Goal: Communication & Community: Participate in discussion

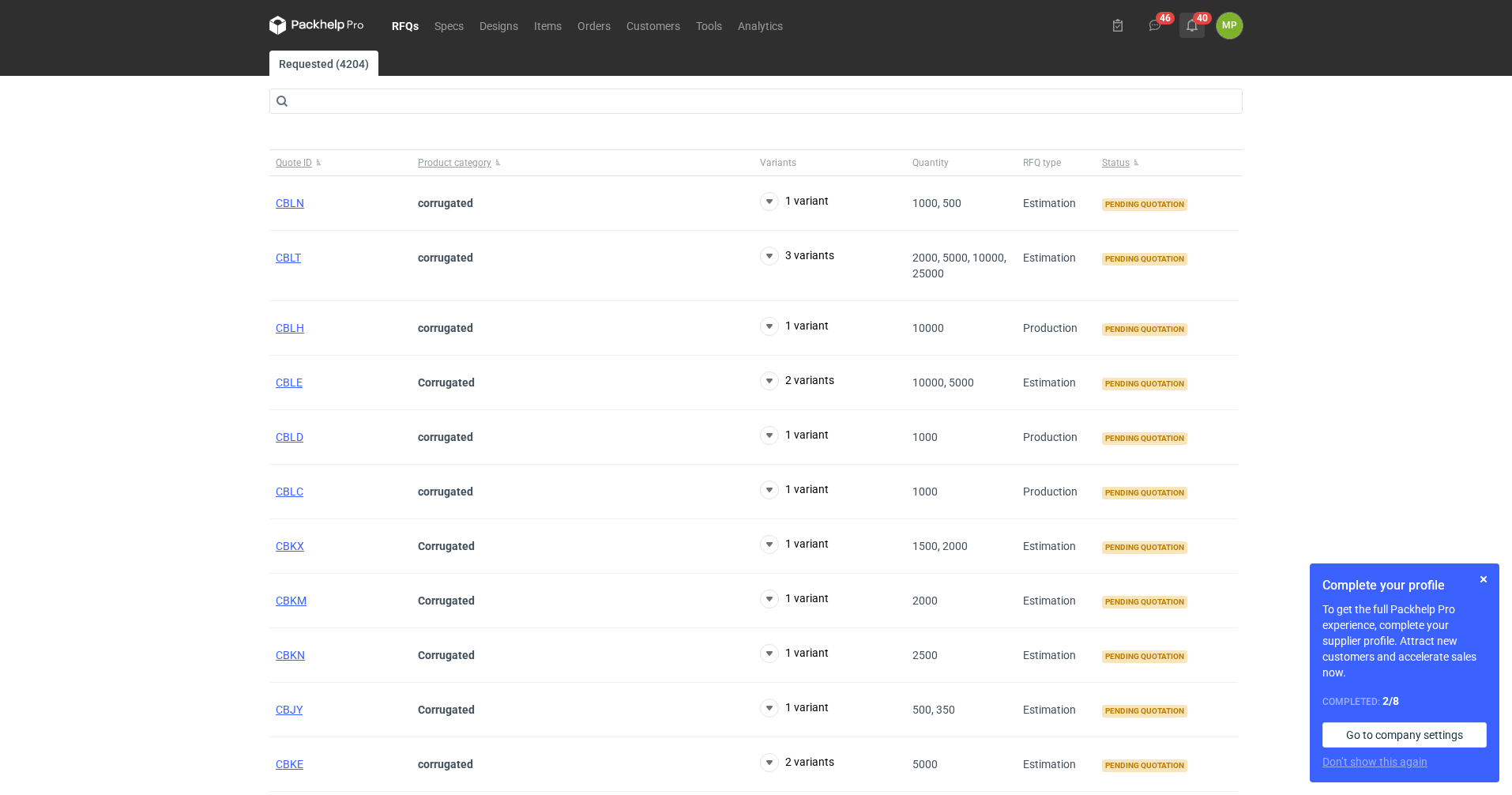
click at [1188, 18] on button "40" at bounding box center [1192, 25] width 25 height 25
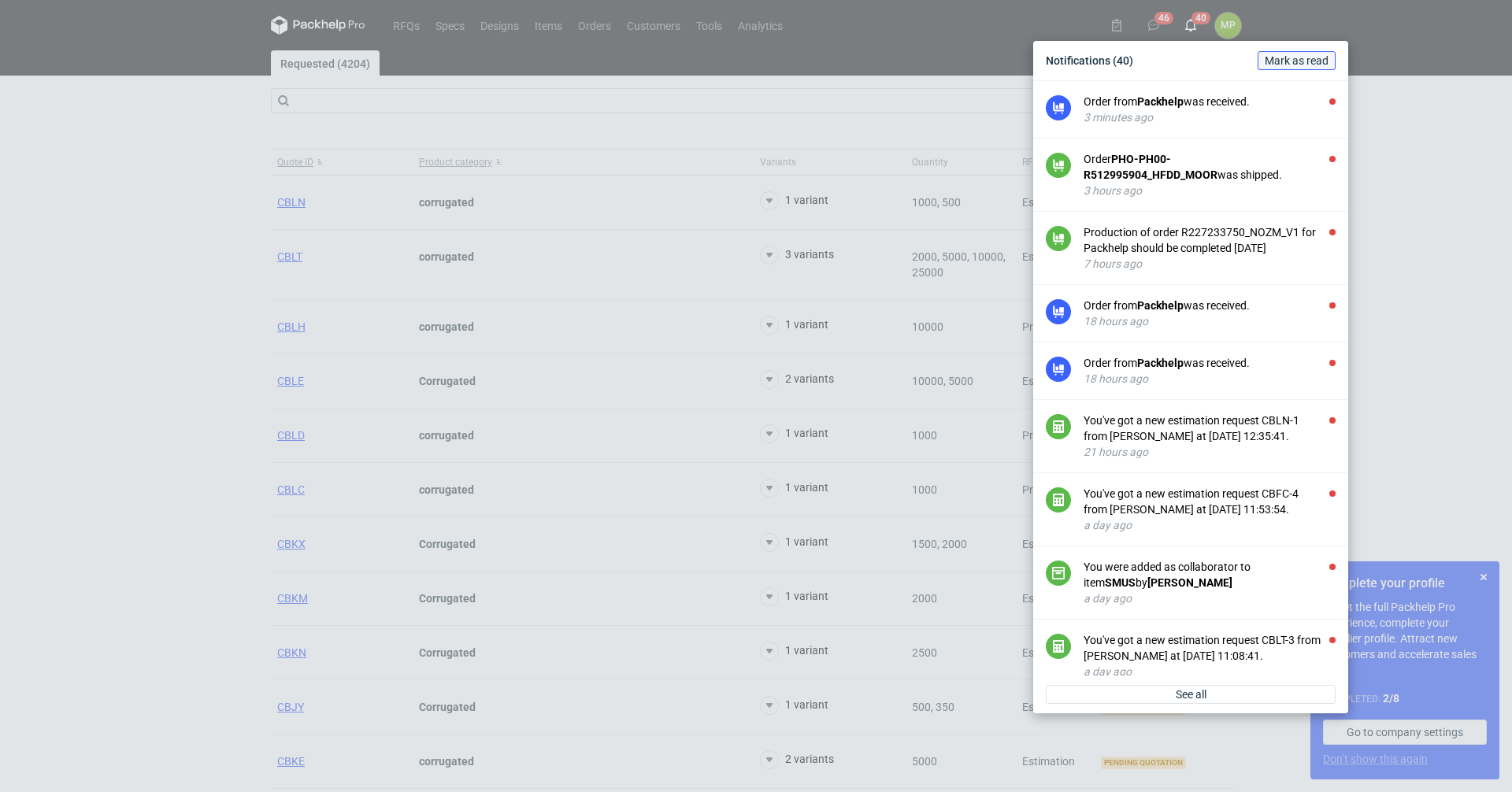
click at [1285, 57] on span "Mark as read" at bounding box center [1296, 60] width 64 height 11
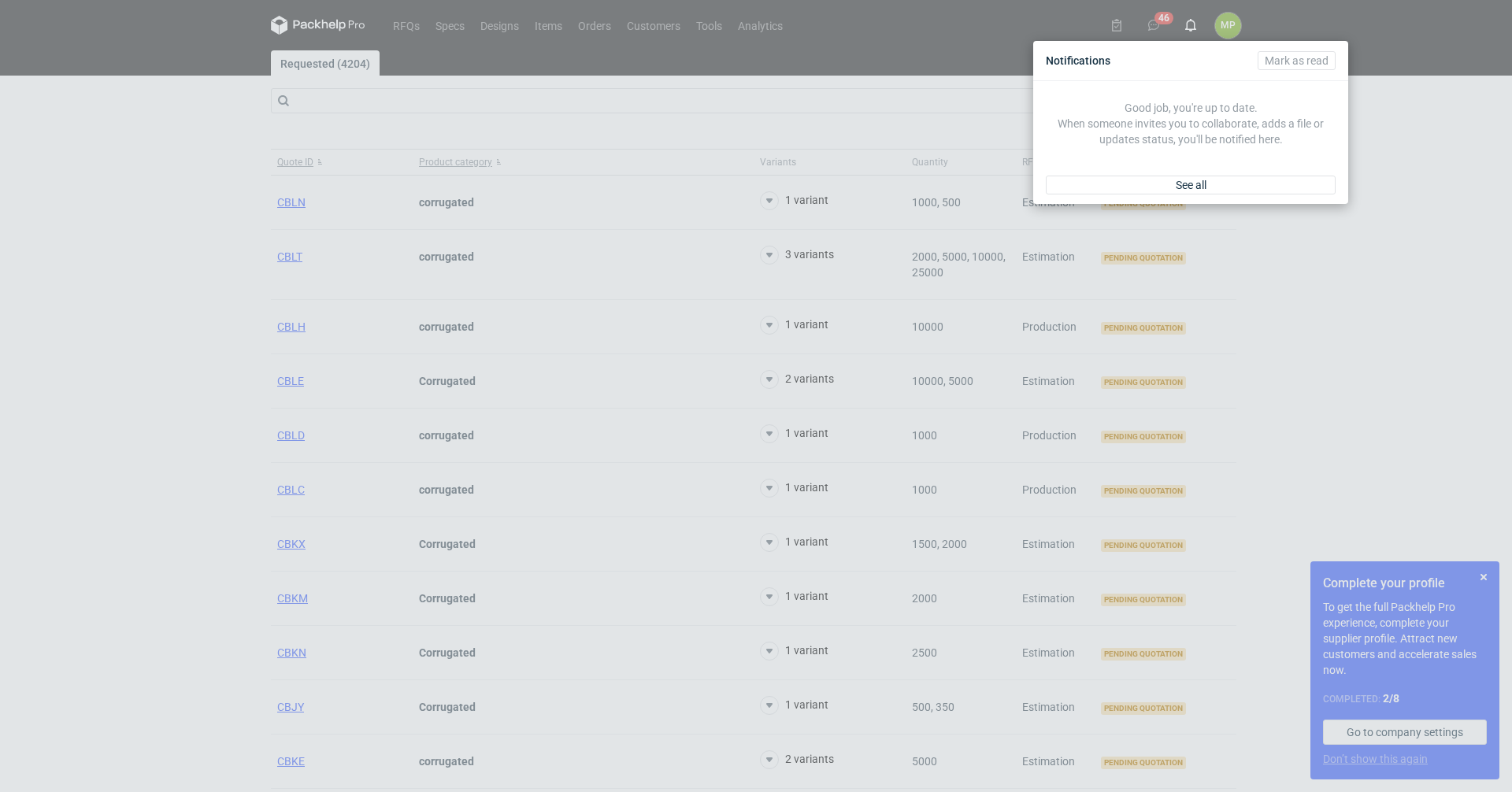
click at [1416, 109] on div "Notifications [PERSON_NAME] as read Good job, you're up to date. When someone i…" at bounding box center [756, 396] width 1512 height 792
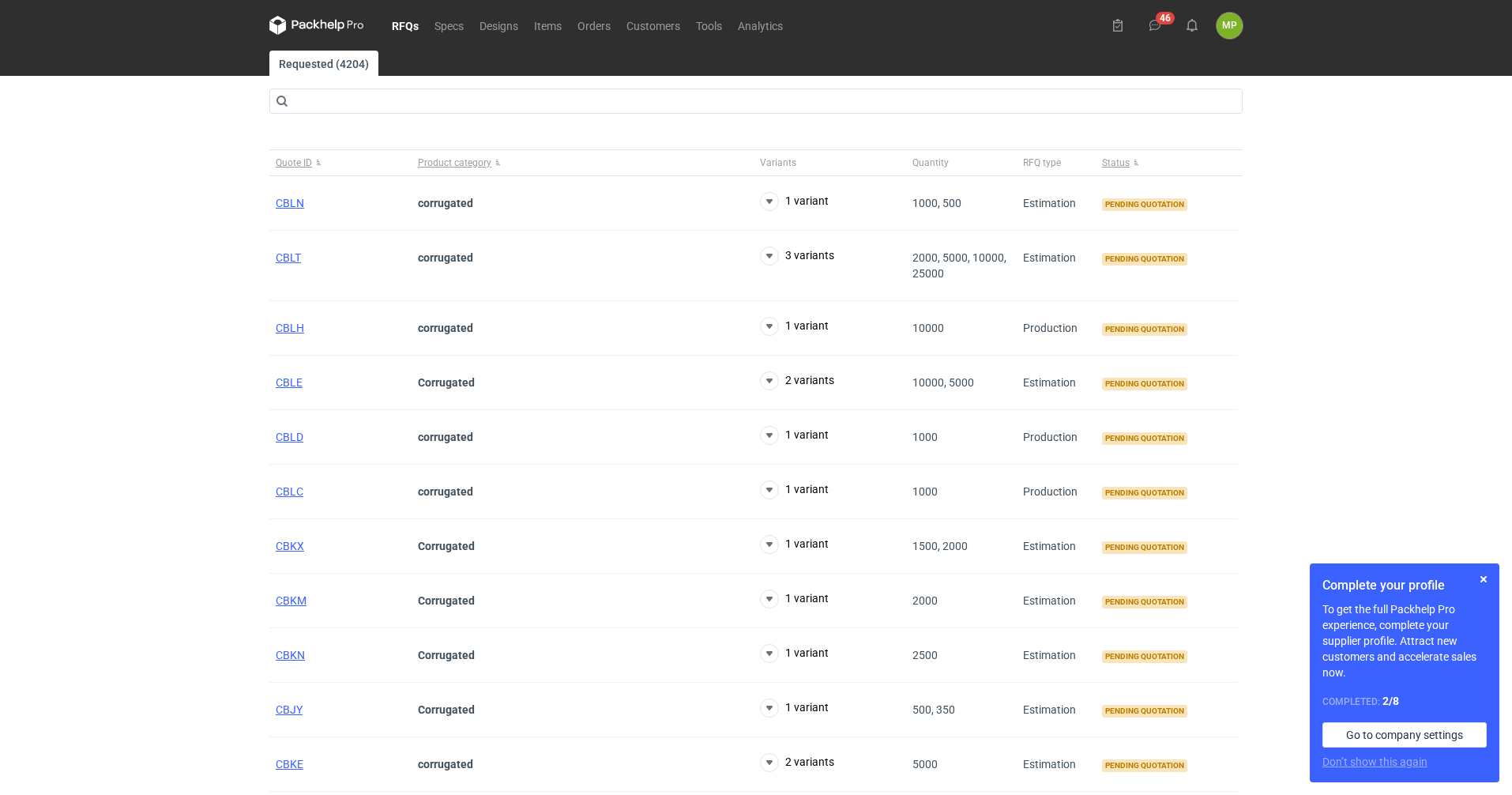
click at [1167, 22] on div "46 MP [PERSON_NAME] [PERSON_NAME][EMAIL_ADDRESS][PERSON_NAME][DOMAIN_NAME] Comp…" at bounding box center [1173, 25] width 137 height 26
click at [1164, 22] on button "46" at bounding box center [1155, 25] width 25 height 25
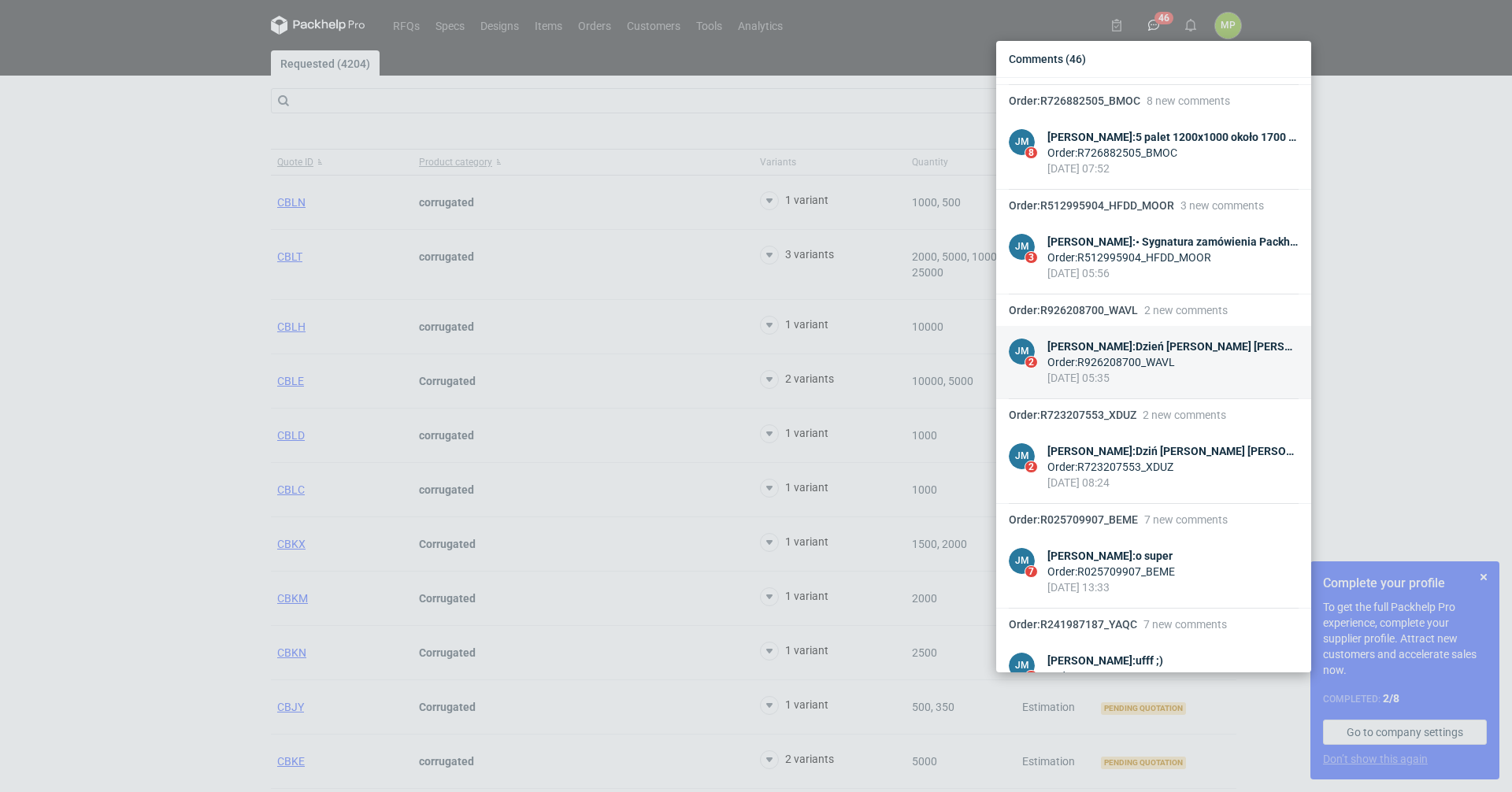
scroll to position [701, 0]
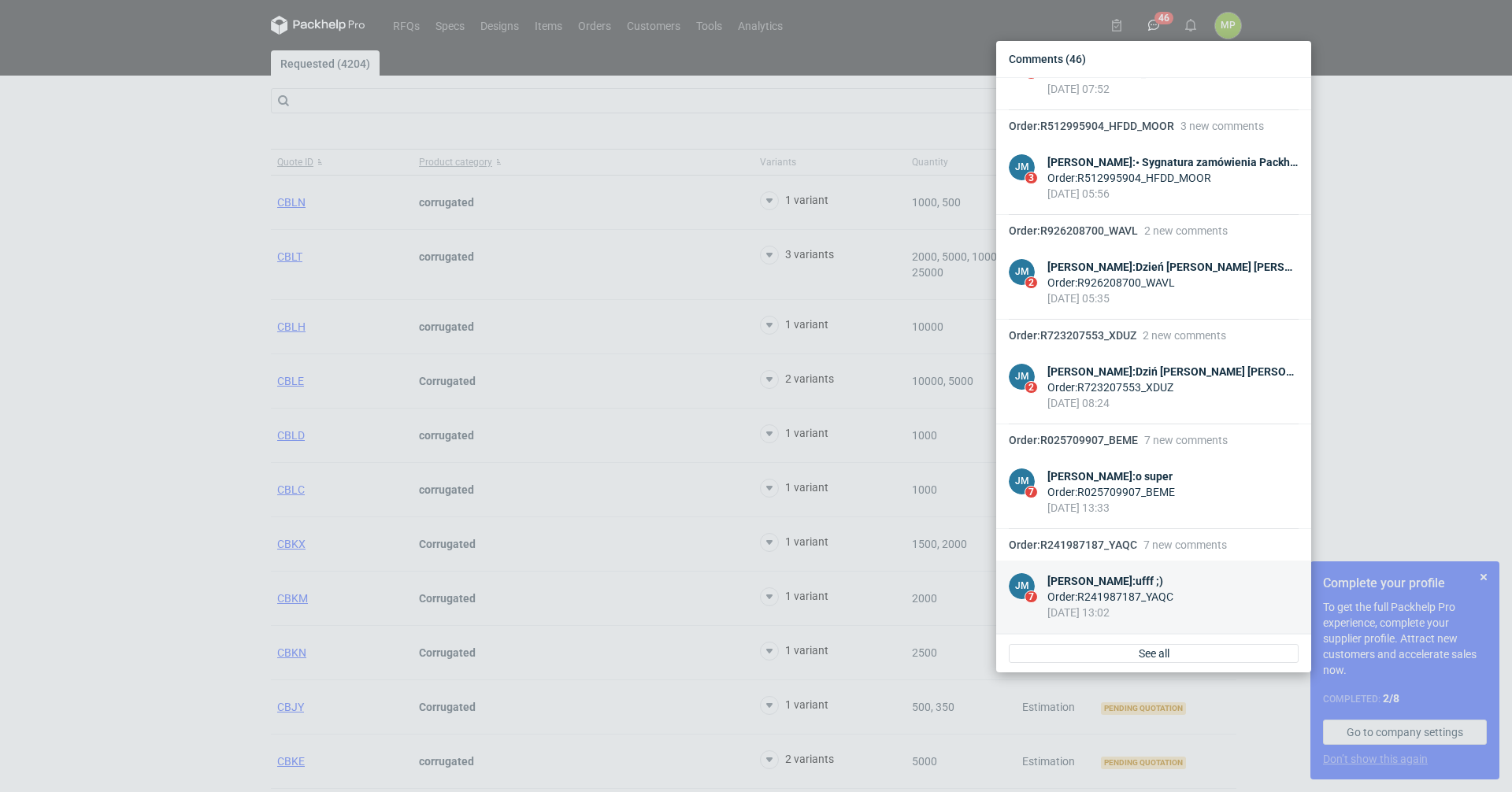
click at [1120, 588] on div "[PERSON_NAME] : ufff ;)" at bounding box center [1111, 581] width 126 height 16
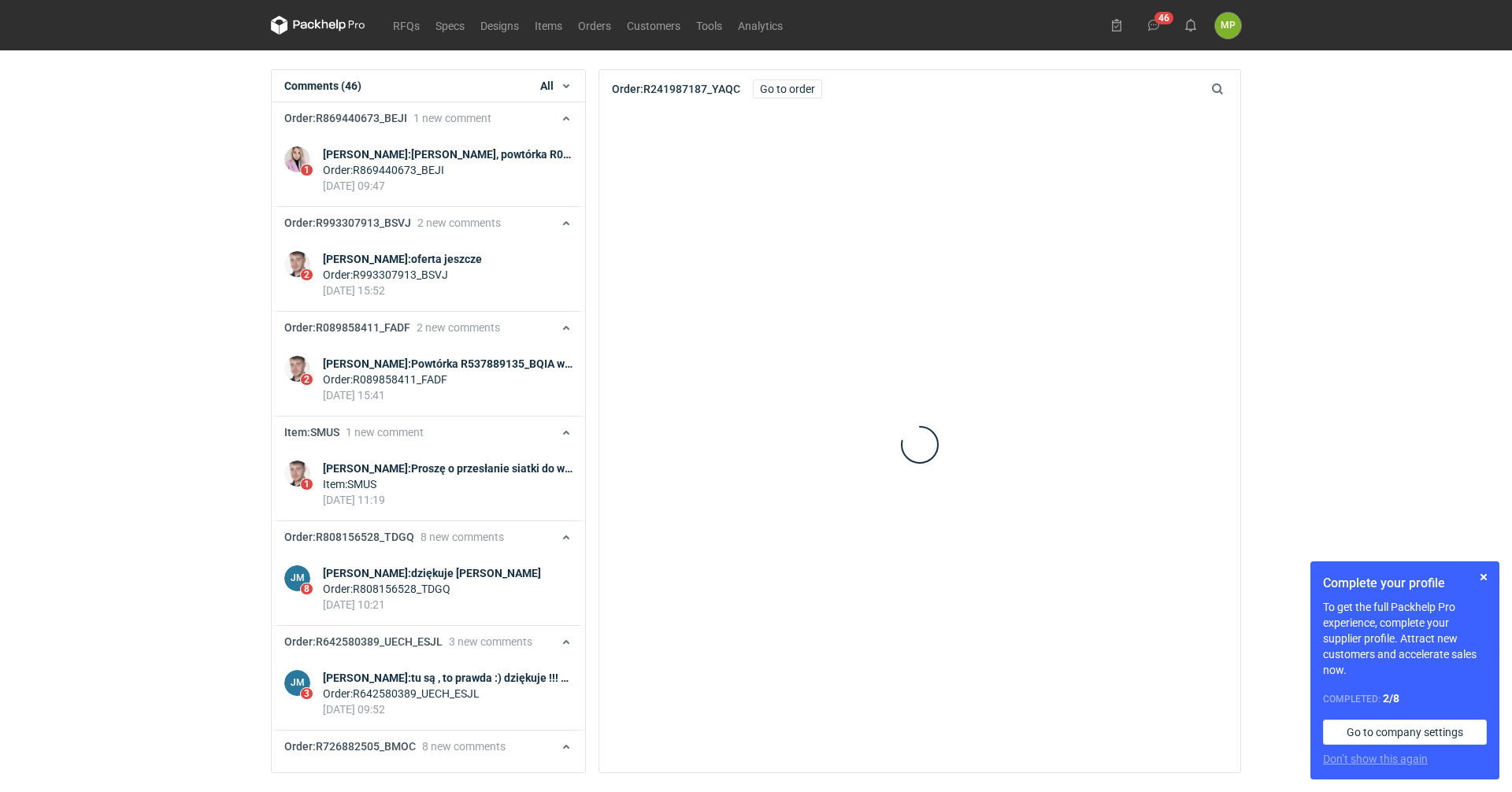
scroll to position [1183, 0]
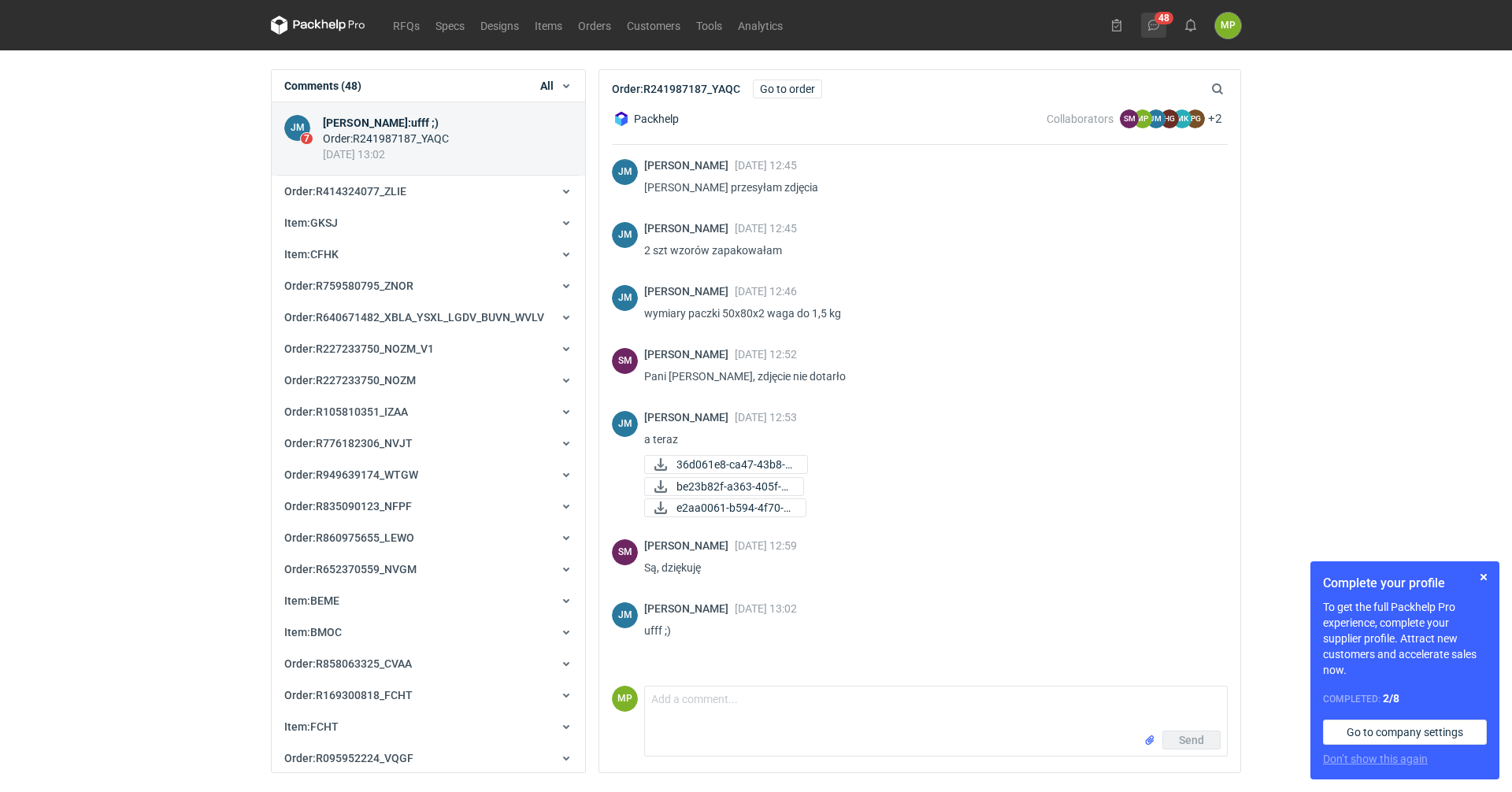
click at [1160, 30] on button "48" at bounding box center [1154, 25] width 25 height 25
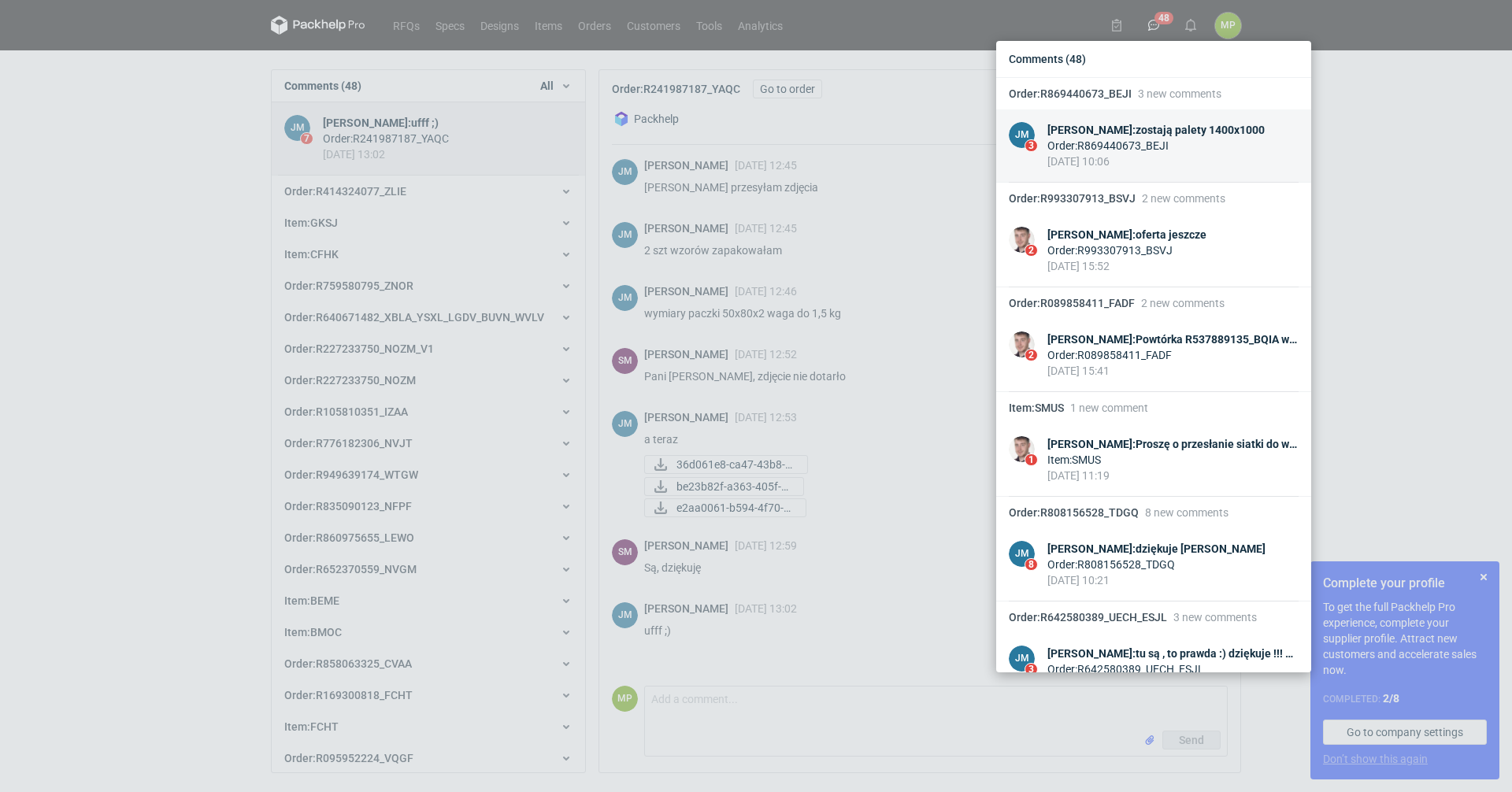
click at [1096, 145] on div "Order : R869440673_BEJI" at bounding box center [1156, 145] width 217 height 16
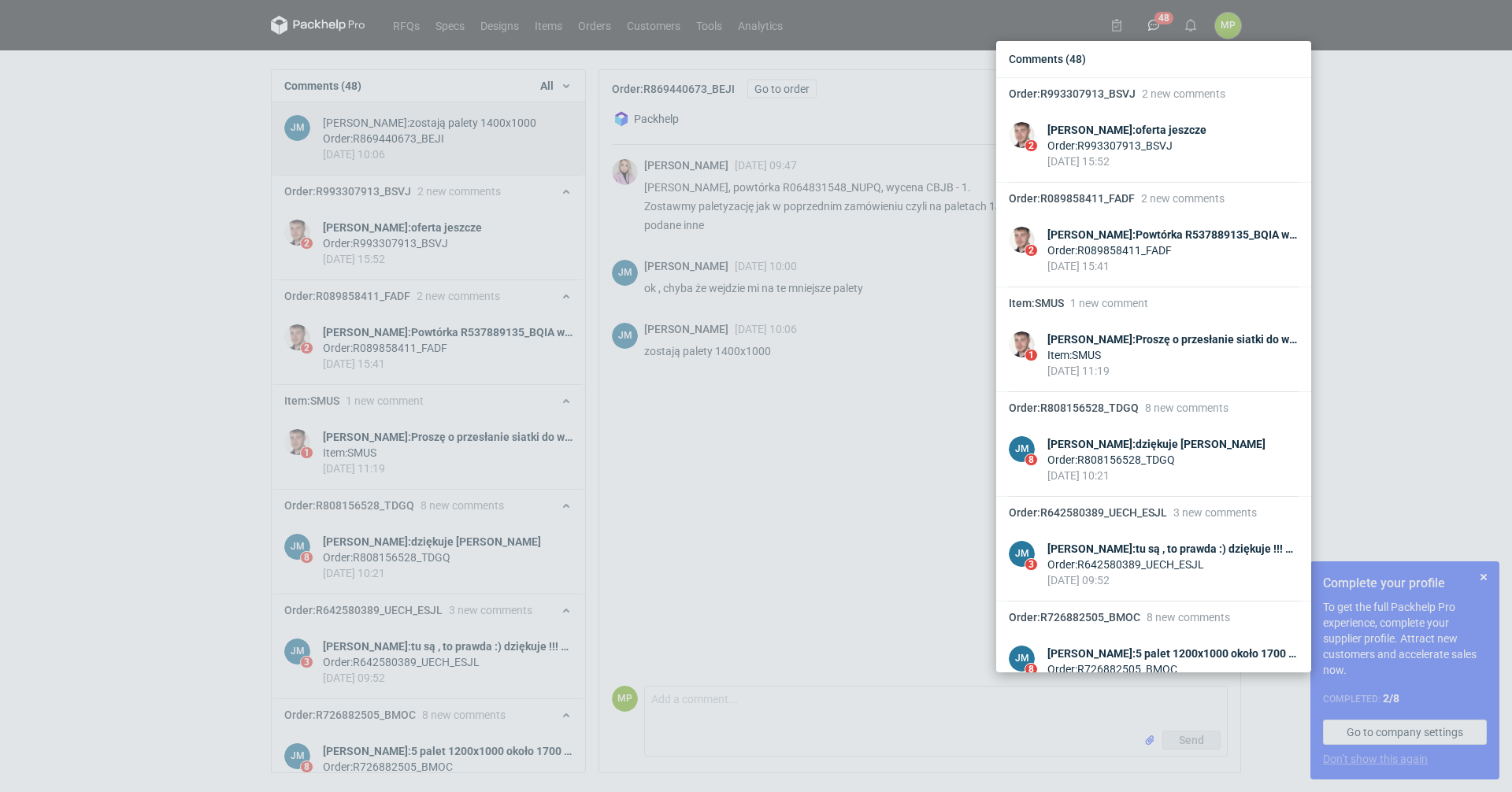
click at [349, 230] on div "Comments (48) Order : R993307913_BSVJ 2 new comments 2 [PERSON_NAME] : oferta j…" at bounding box center [756, 396] width 1512 height 792
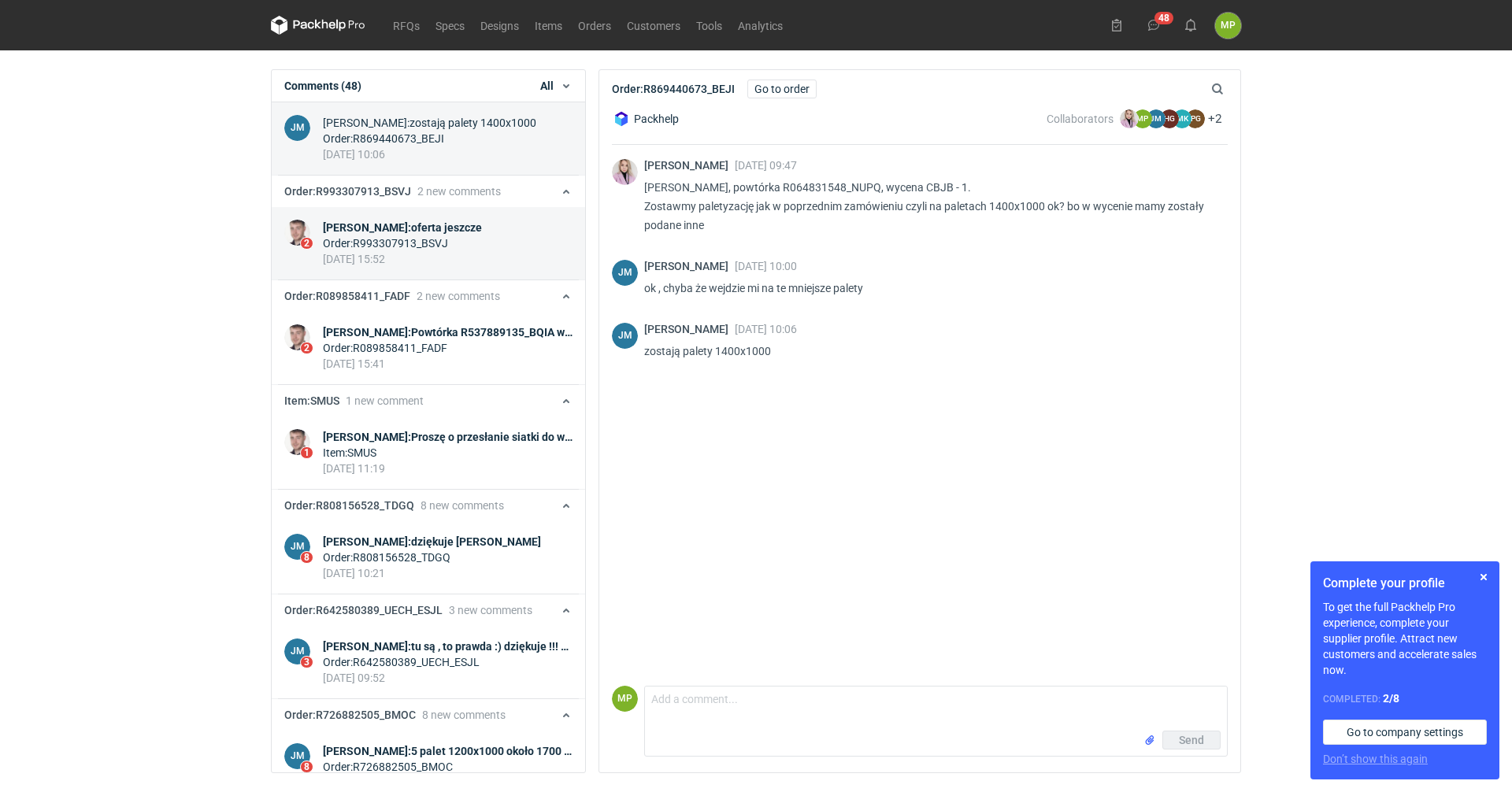
click at [358, 252] on div "[DATE] 15:52" at bounding box center [402, 259] width 159 height 16
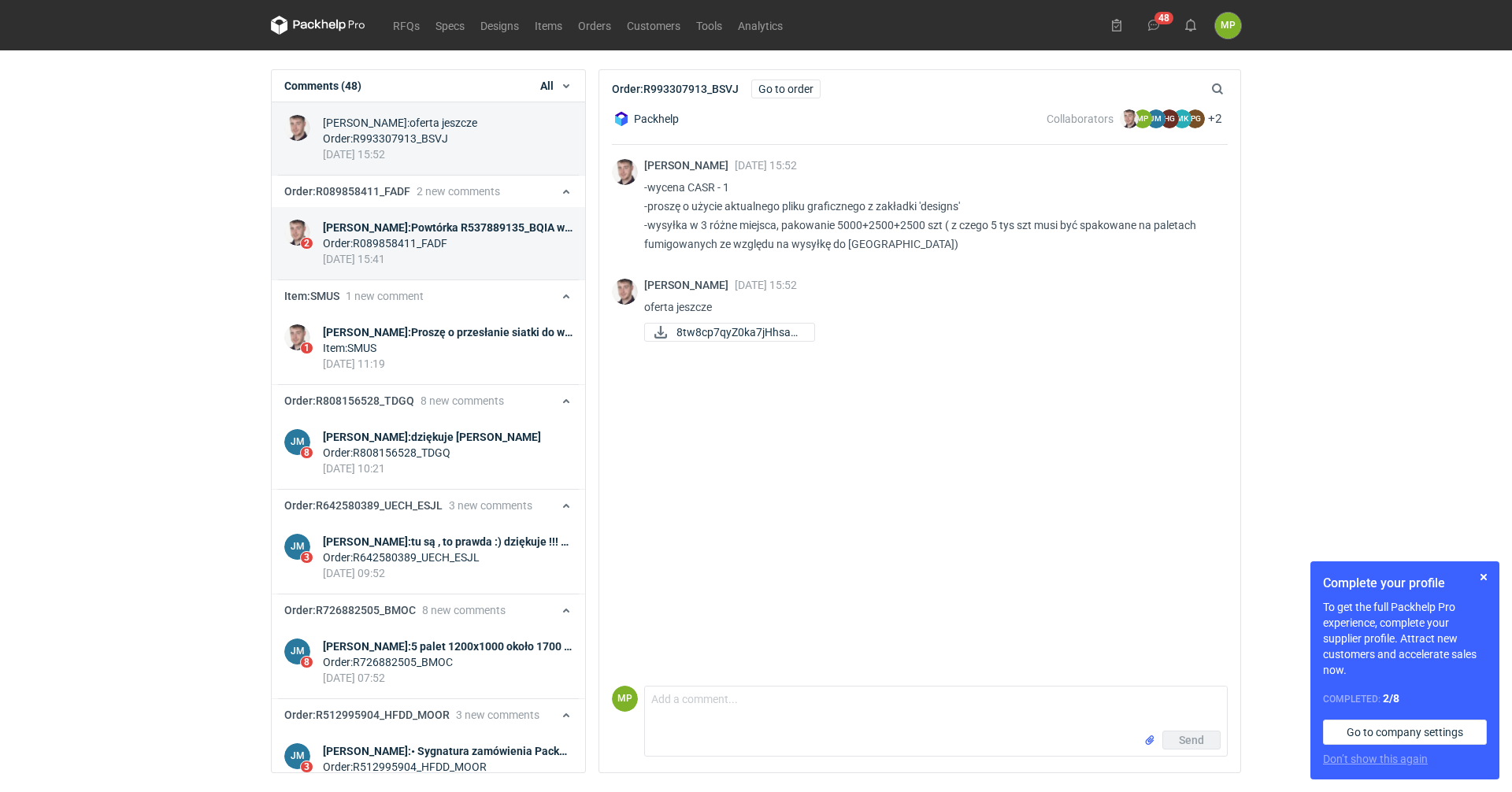
click at [441, 256] on div "[DATE] 15:41" at bounding box center [447, 259] width 250 height 16
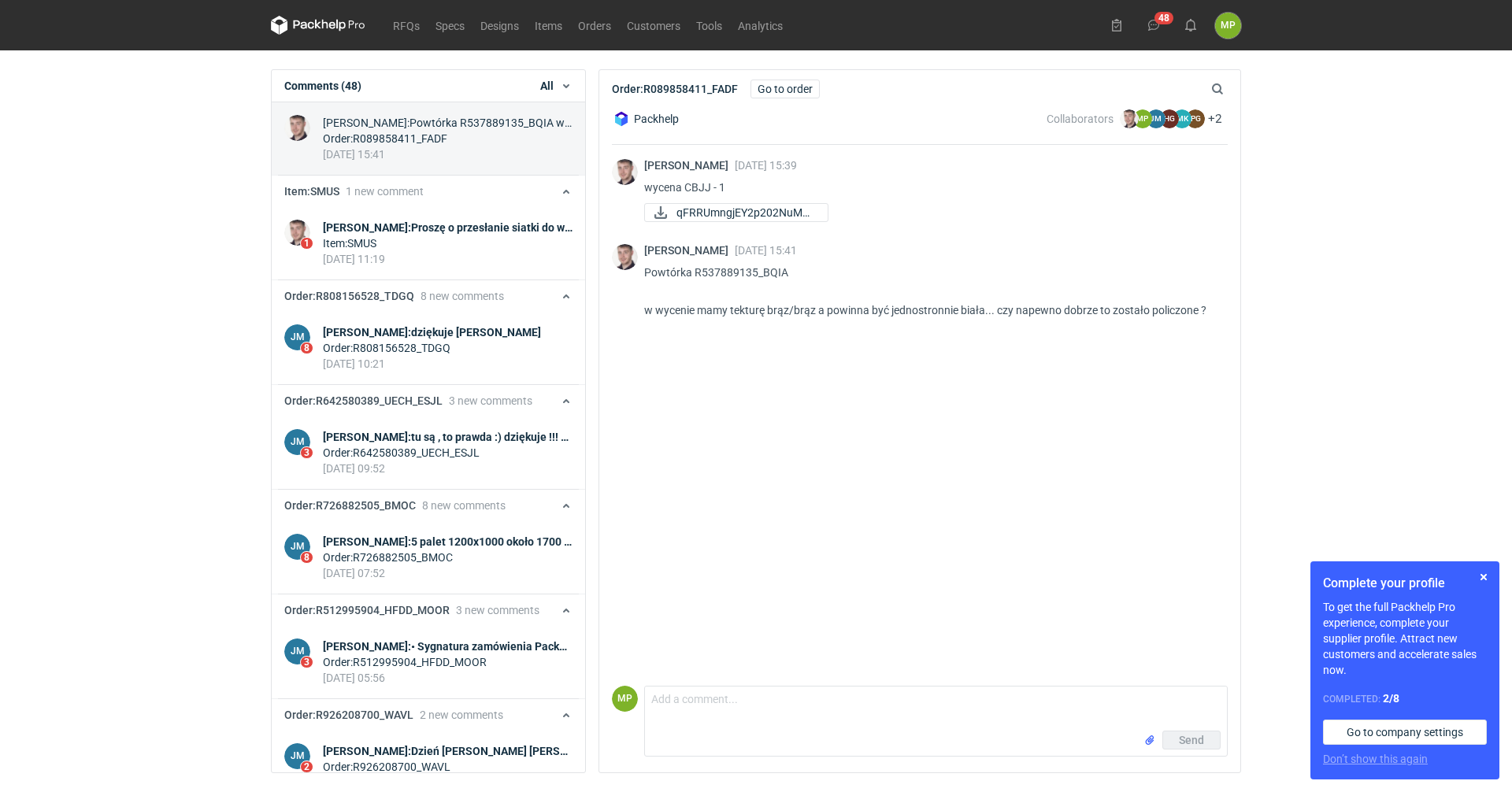
click at [441, 256] on div "[DATE] 11:19" at bounding box center [447, 259] width 250 height 16
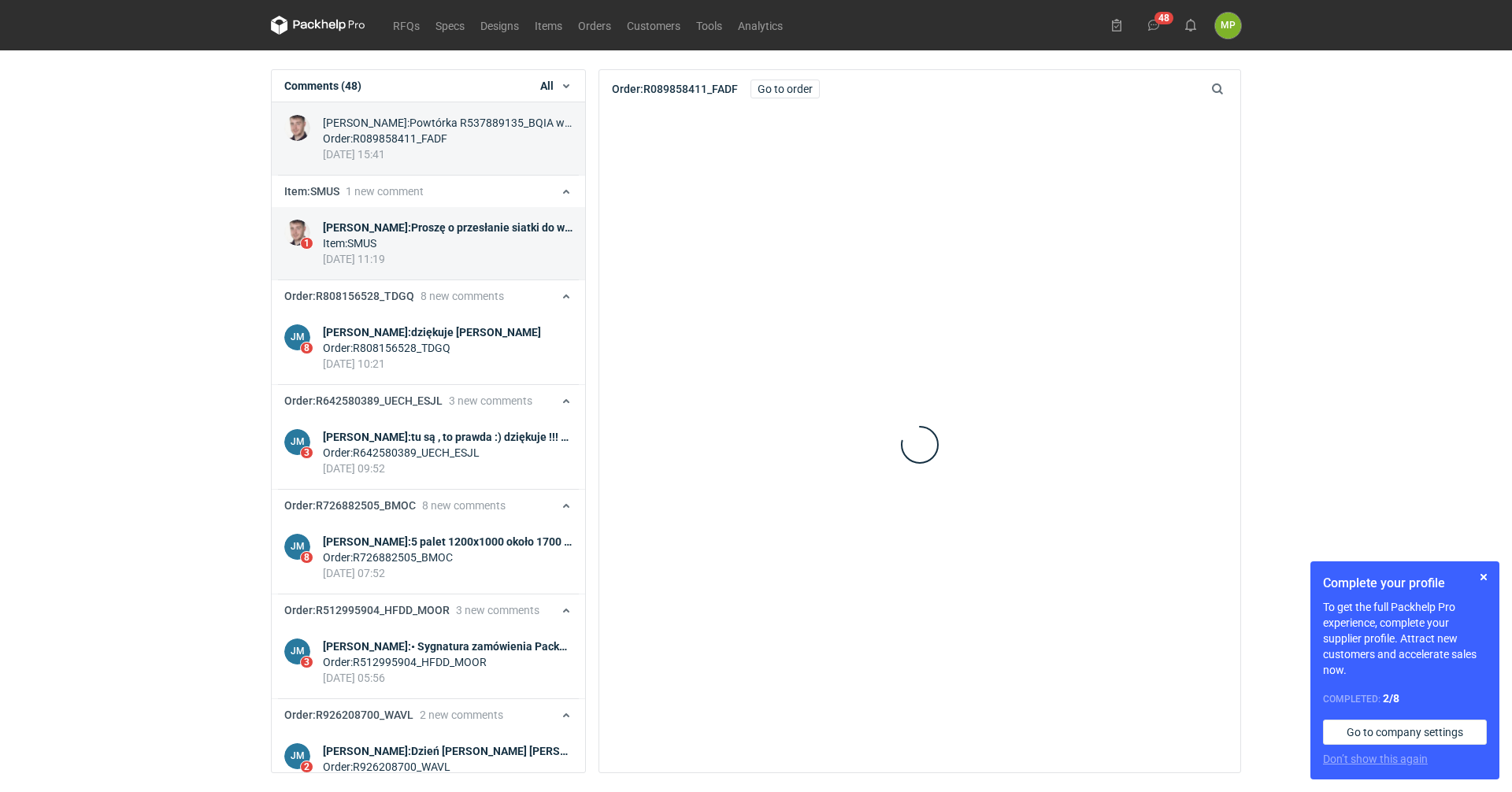
scroll to position [346, 0]
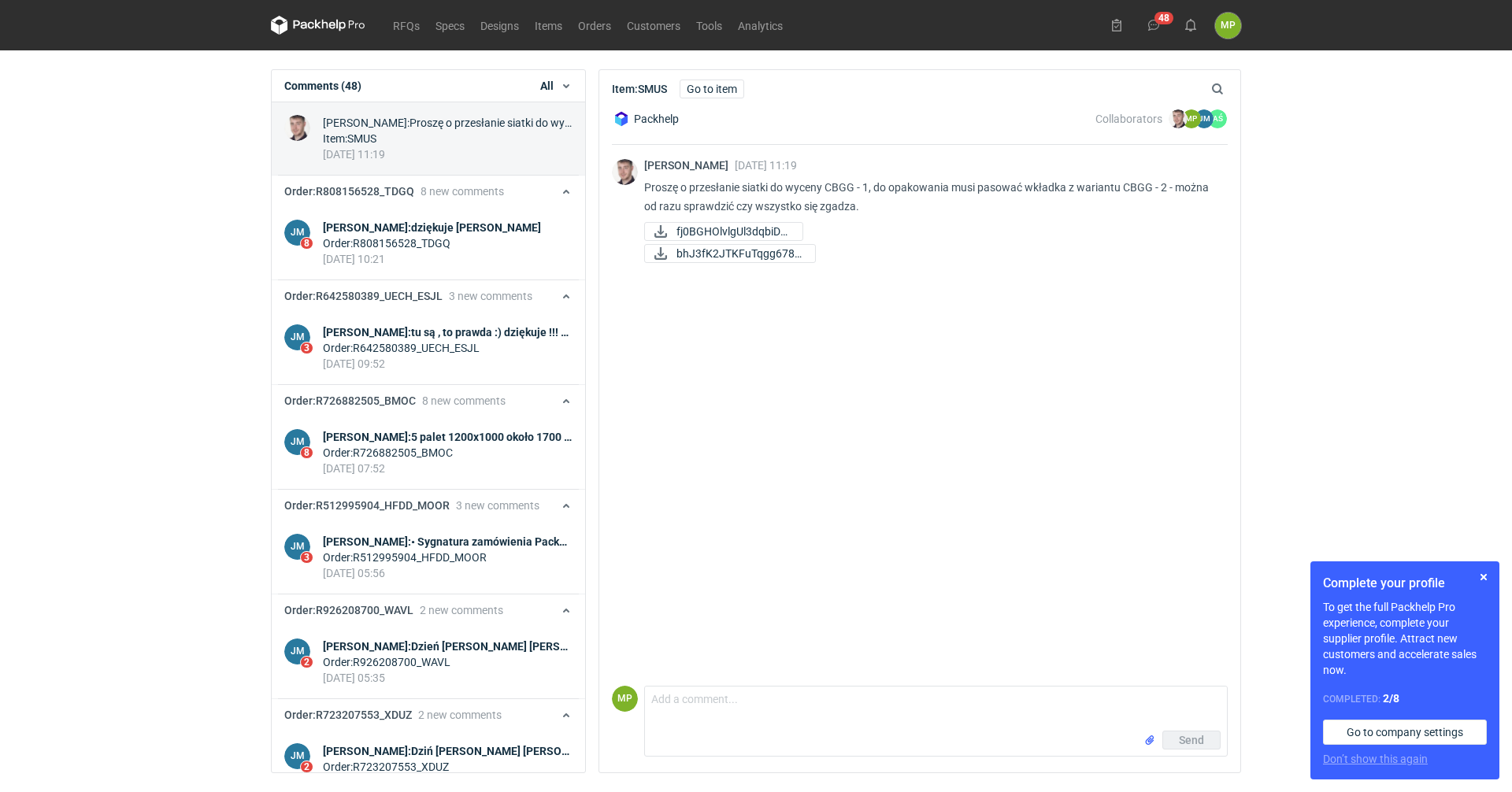
click at [441, 256] on div "[DATE] 10:21" at bounding box center [431, 259] width 218 height 16
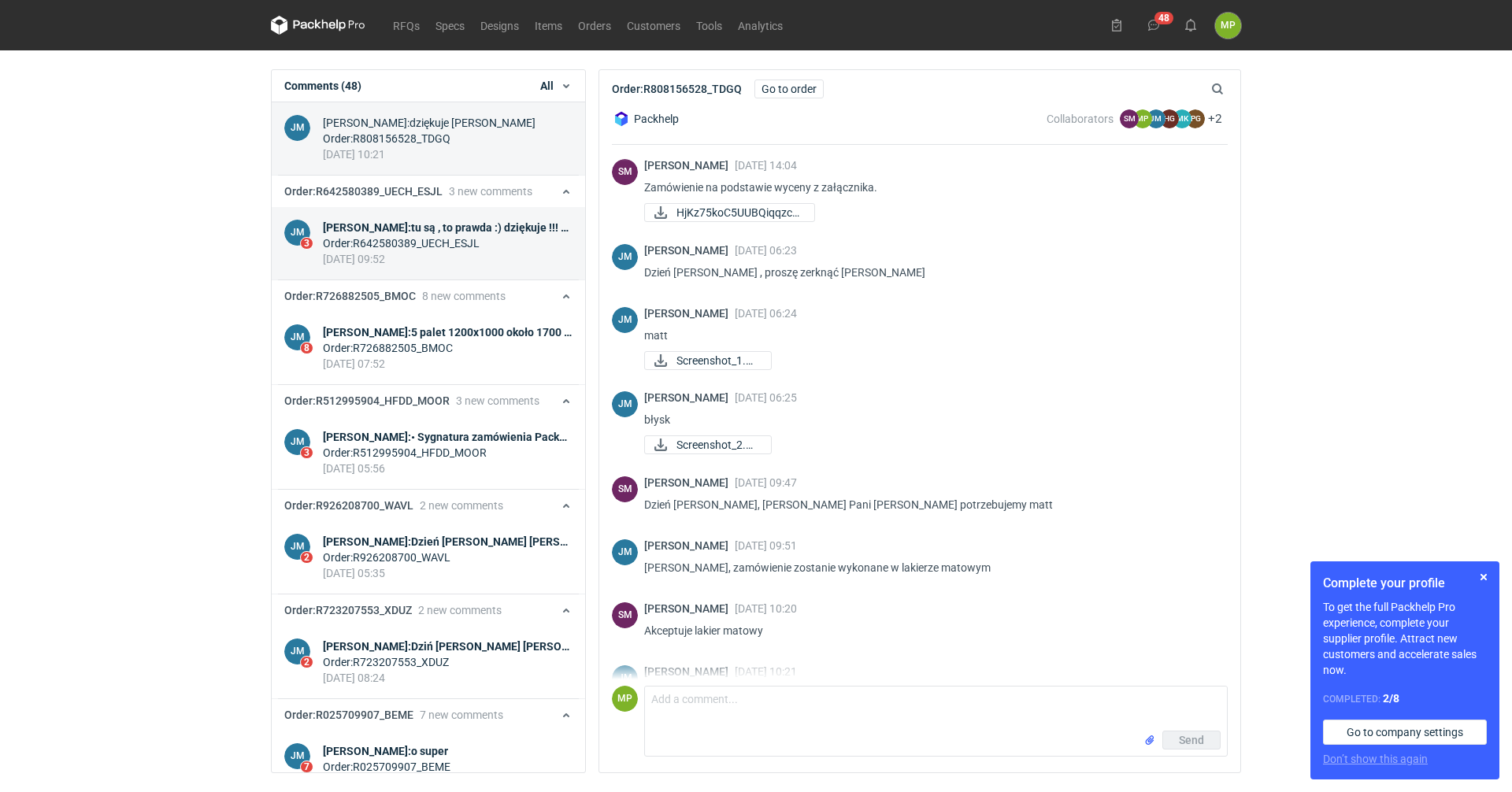
click at [374, 241] on div "Order : R642580389_UECH_ESJL" at bounding box center [447, 243] width 250 height 16
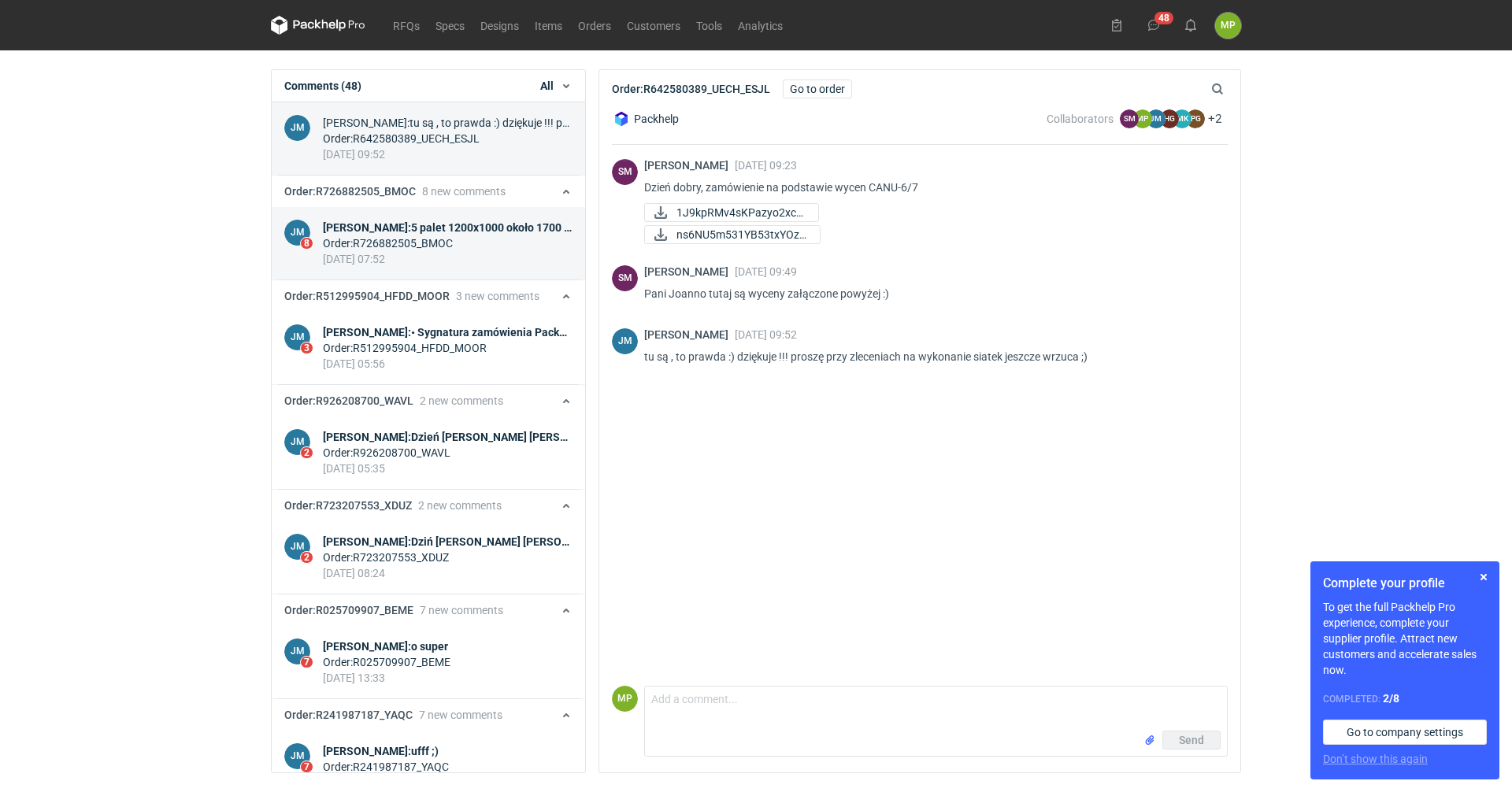
click at [432, 229] on div "[PERSON_NAME] : 5 palet 1200x1000 [PERSON_NAME] 1700 H na 1 palecie 1000 szt, w…" at bounding box center [447, 227] width 250 height 16
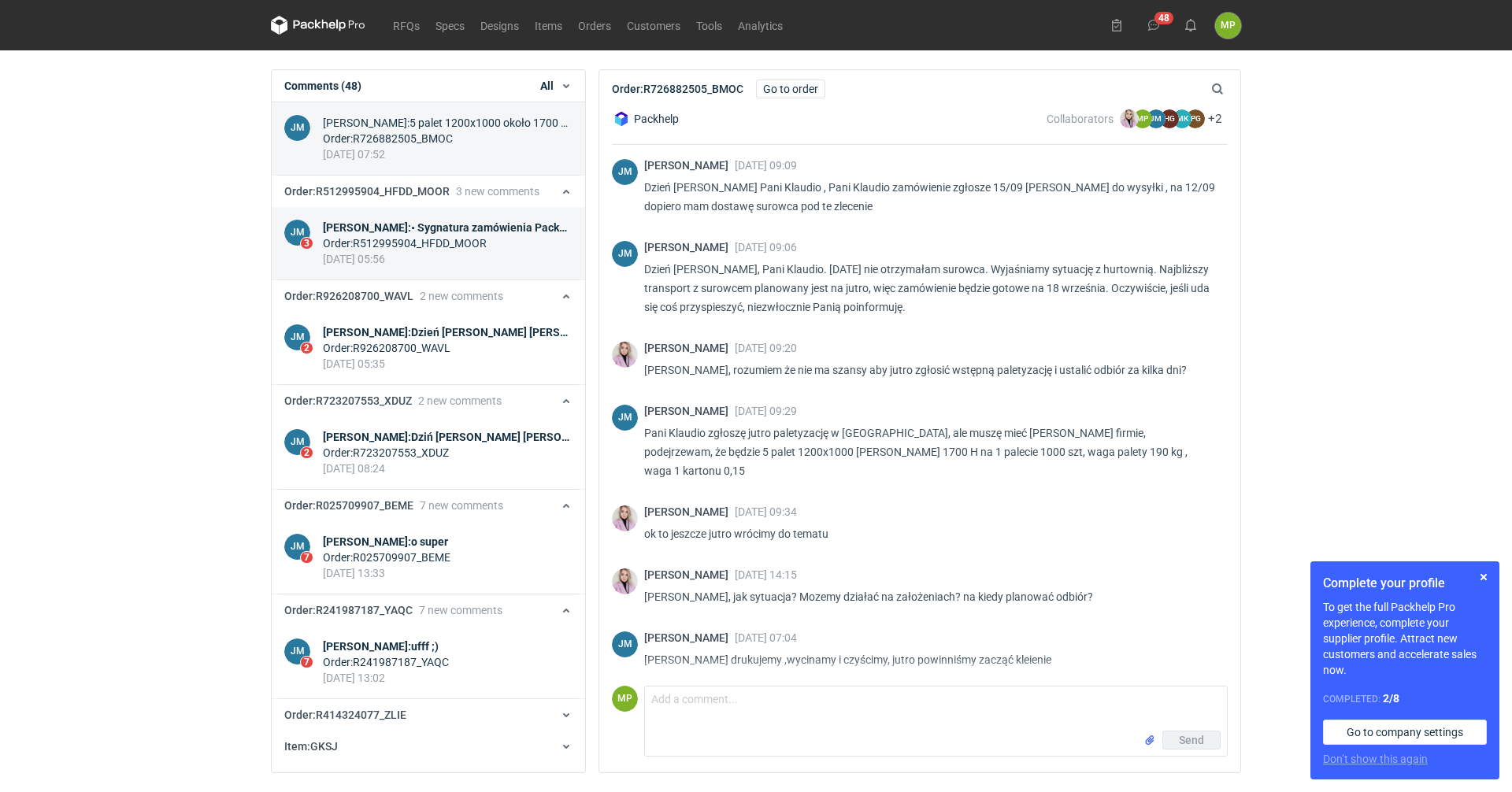
click at [352, 228] on div "[PERSON_NAME] : • Sygnatura zamówienia Packhelp / Packhelp order reference Kart…" at bounding box center [447, 227] width 250 height 16
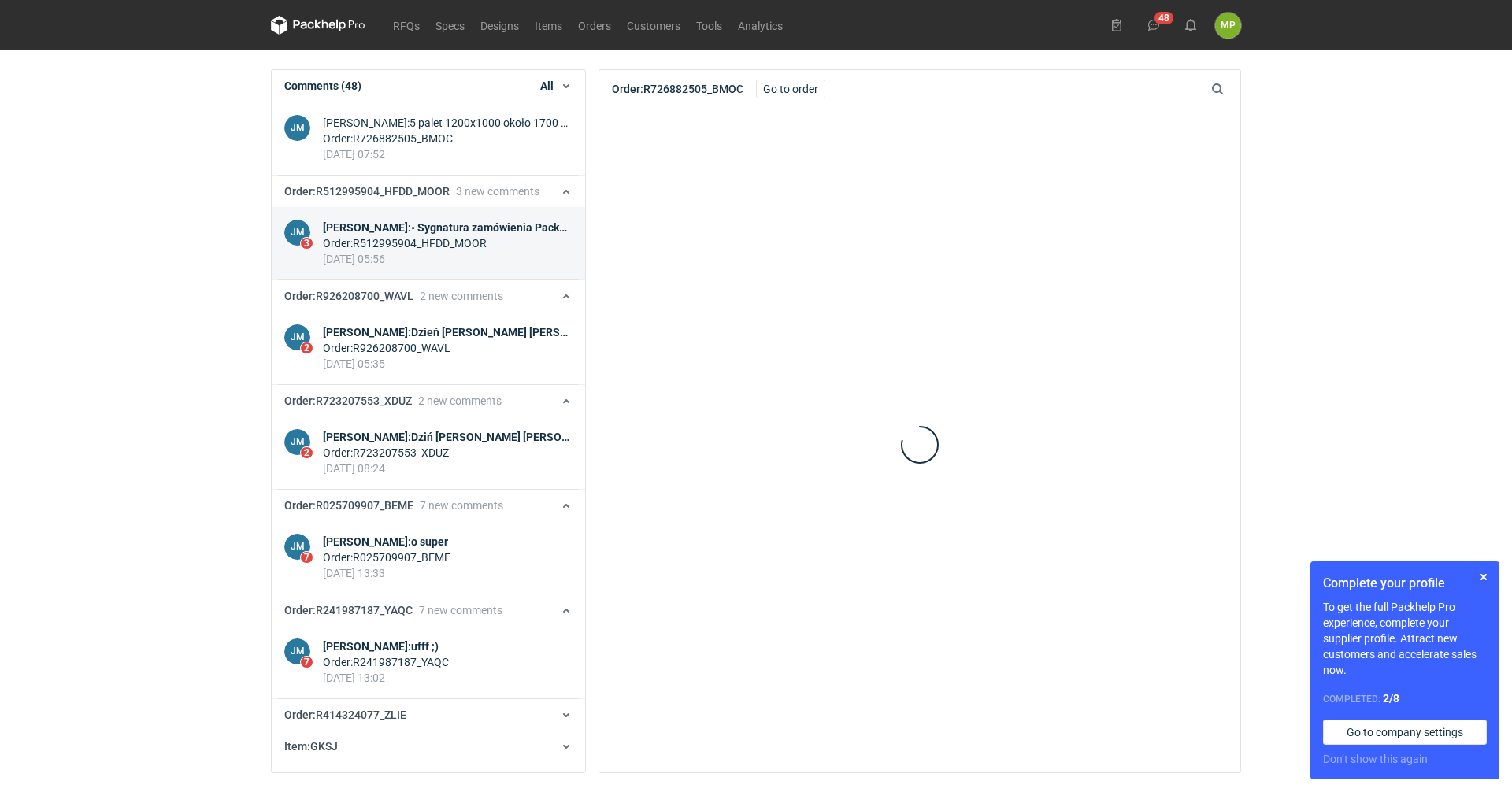
scroll to position [765, 0]
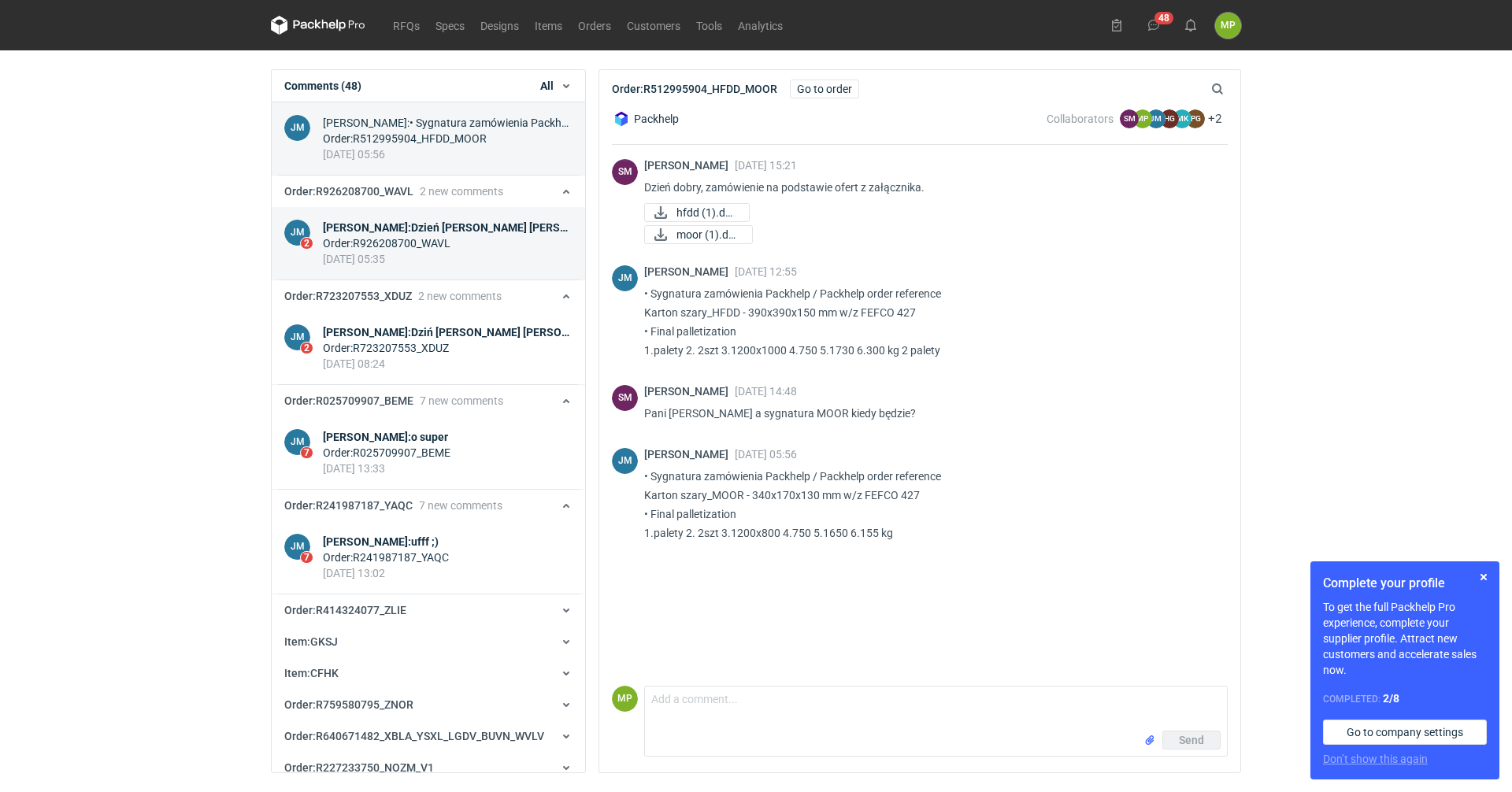
click at [425, 269] on link "JM 2 [PERSON_NAME] : Dzień [PERSON_NAME] [PERSON_NAME], [PERSON_NAME] wszystkie…" at bounding box center [429, 244] width 314 height 73
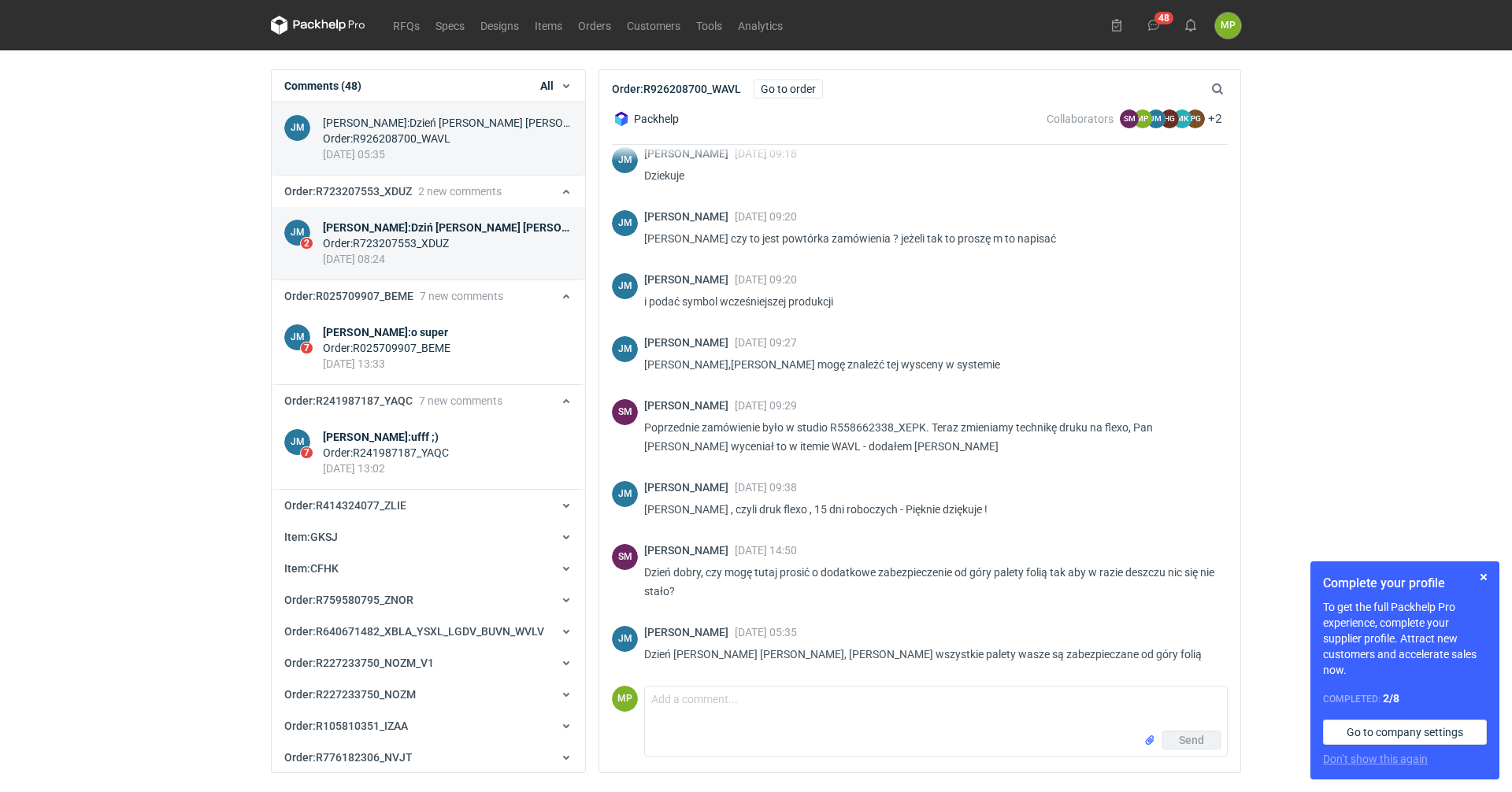
scroll to position [726, 0]
click at [395, 250] on div "Order : R723207553_XDUZ" at bounding box center [447, 243] width 250 height 16
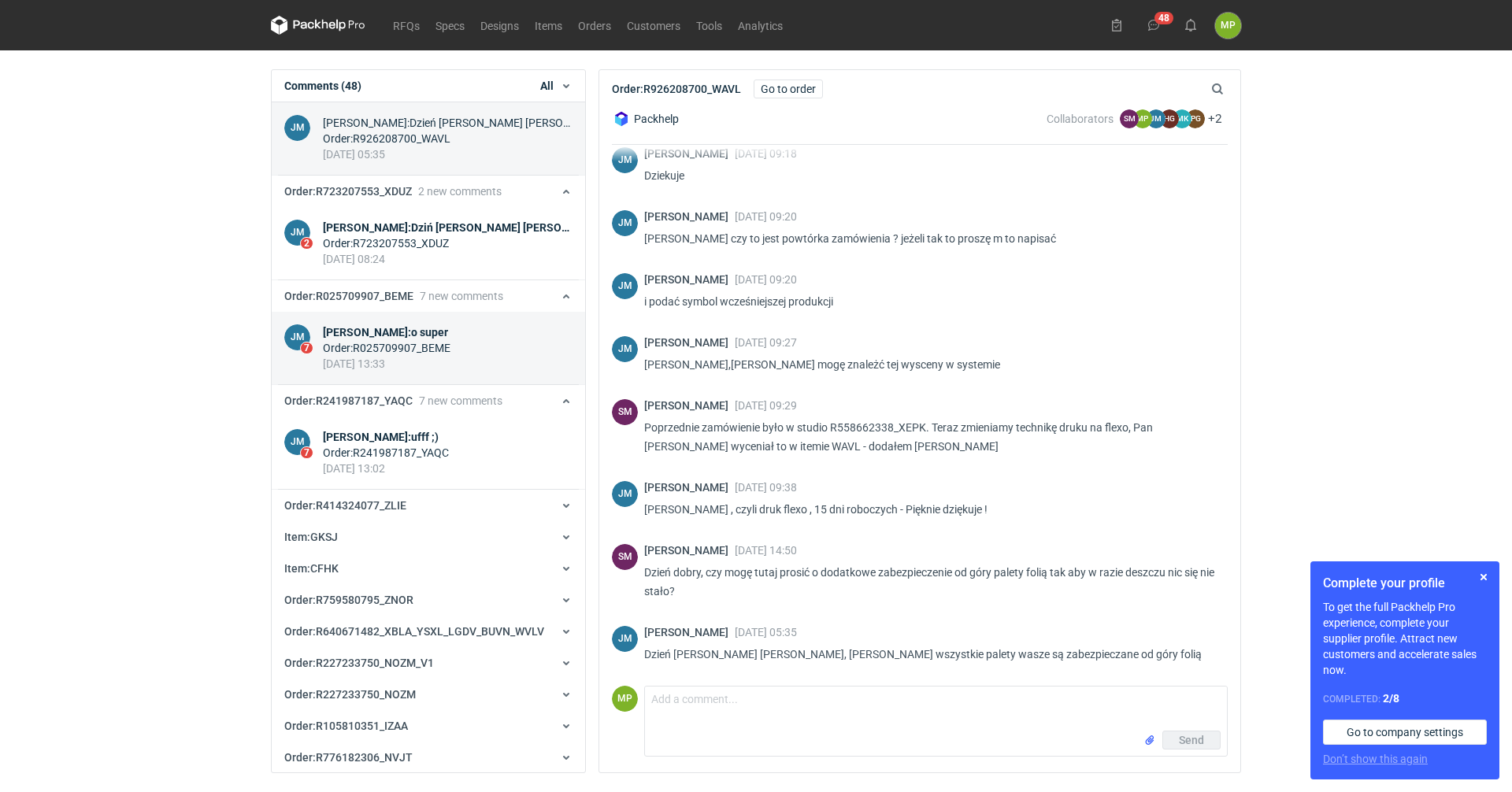
scroll to position [974, 0]
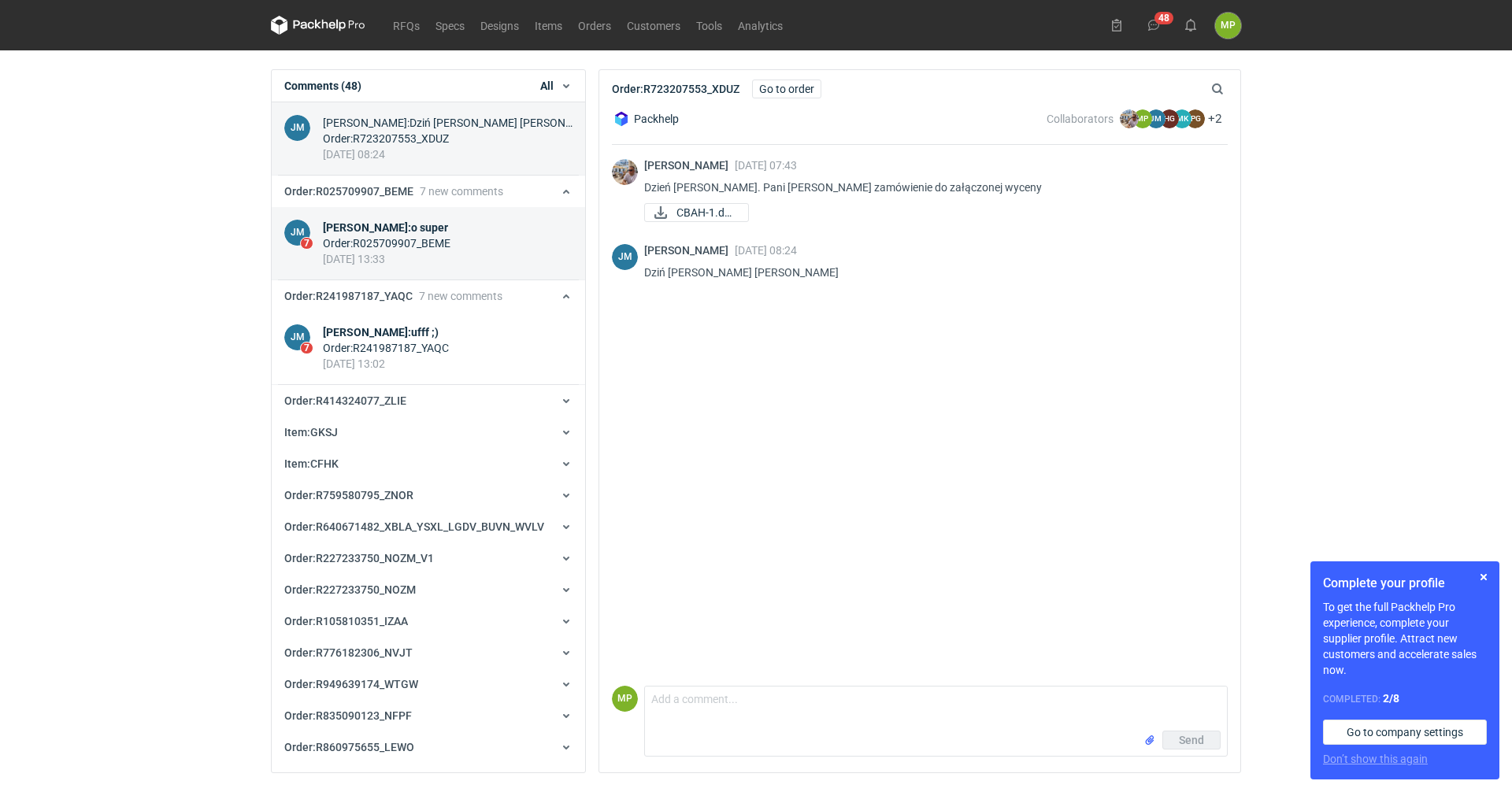
click at [389, 256] on div "[DATE] 13:33" at bounding box center [387, 259] width 128 height 16
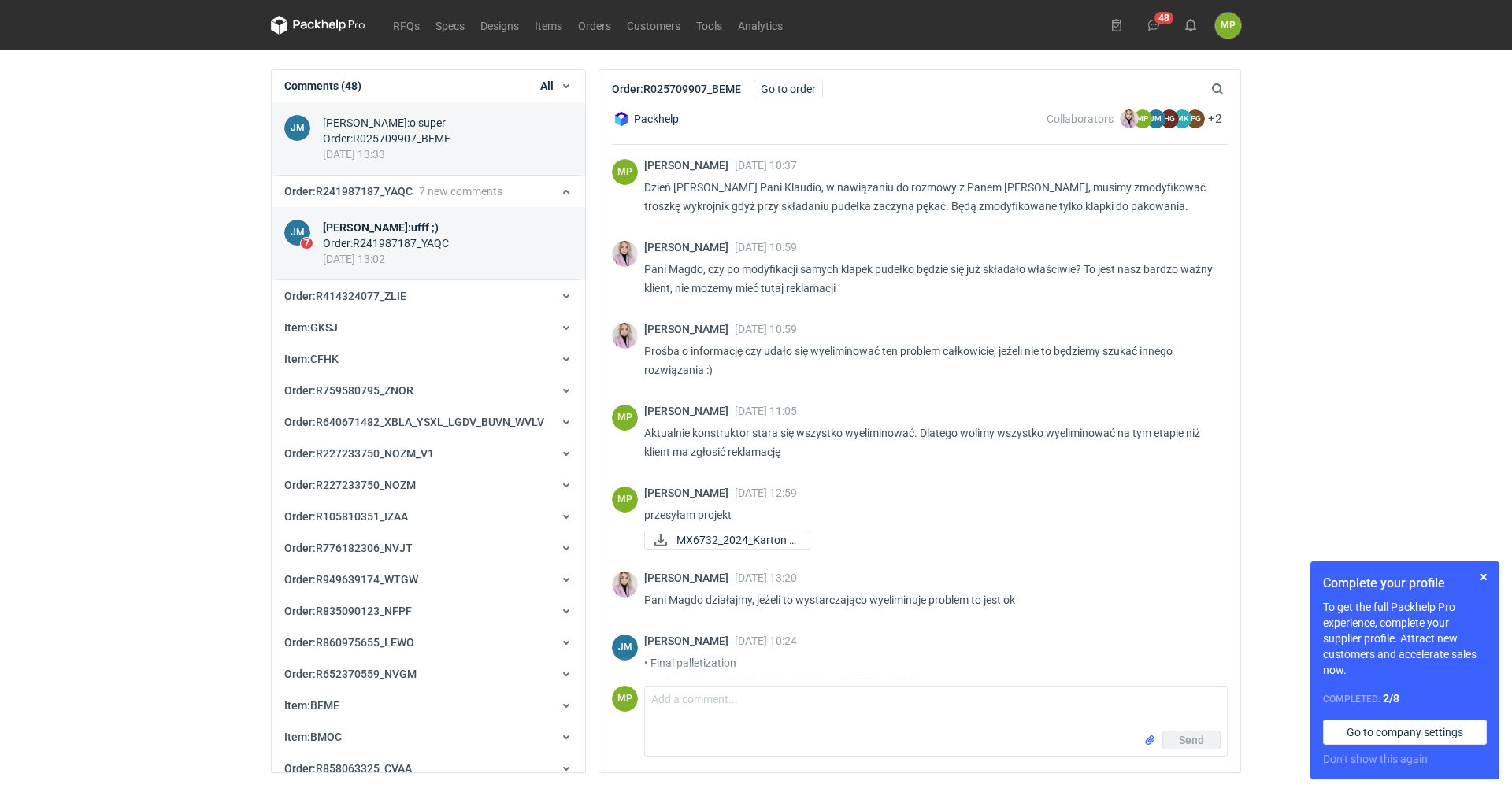
click at [387, 252] on div "[DATE] 13:02" at bounding box center [386, 259] width 126 height 16
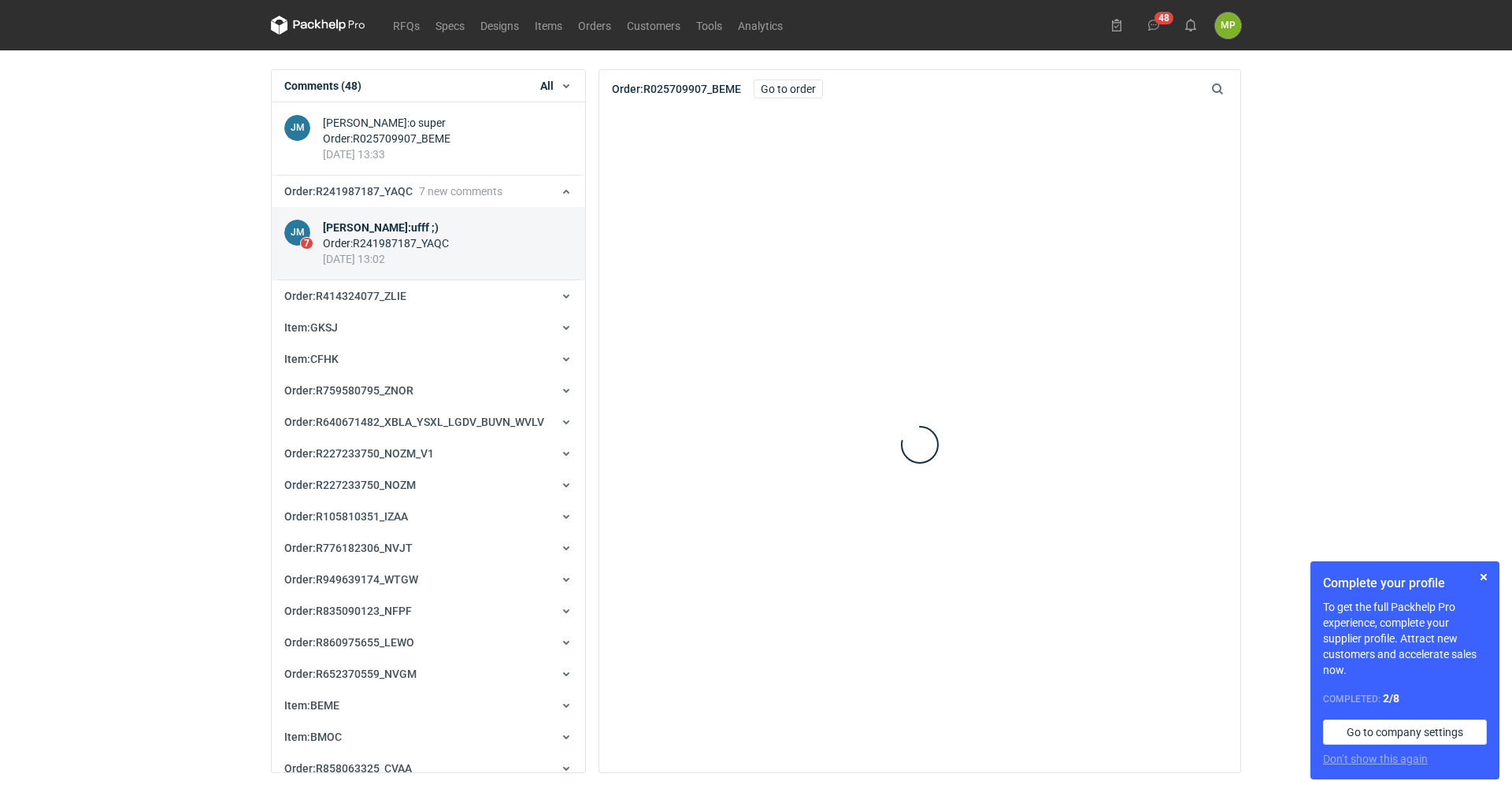
scroll to position [1183, 0]
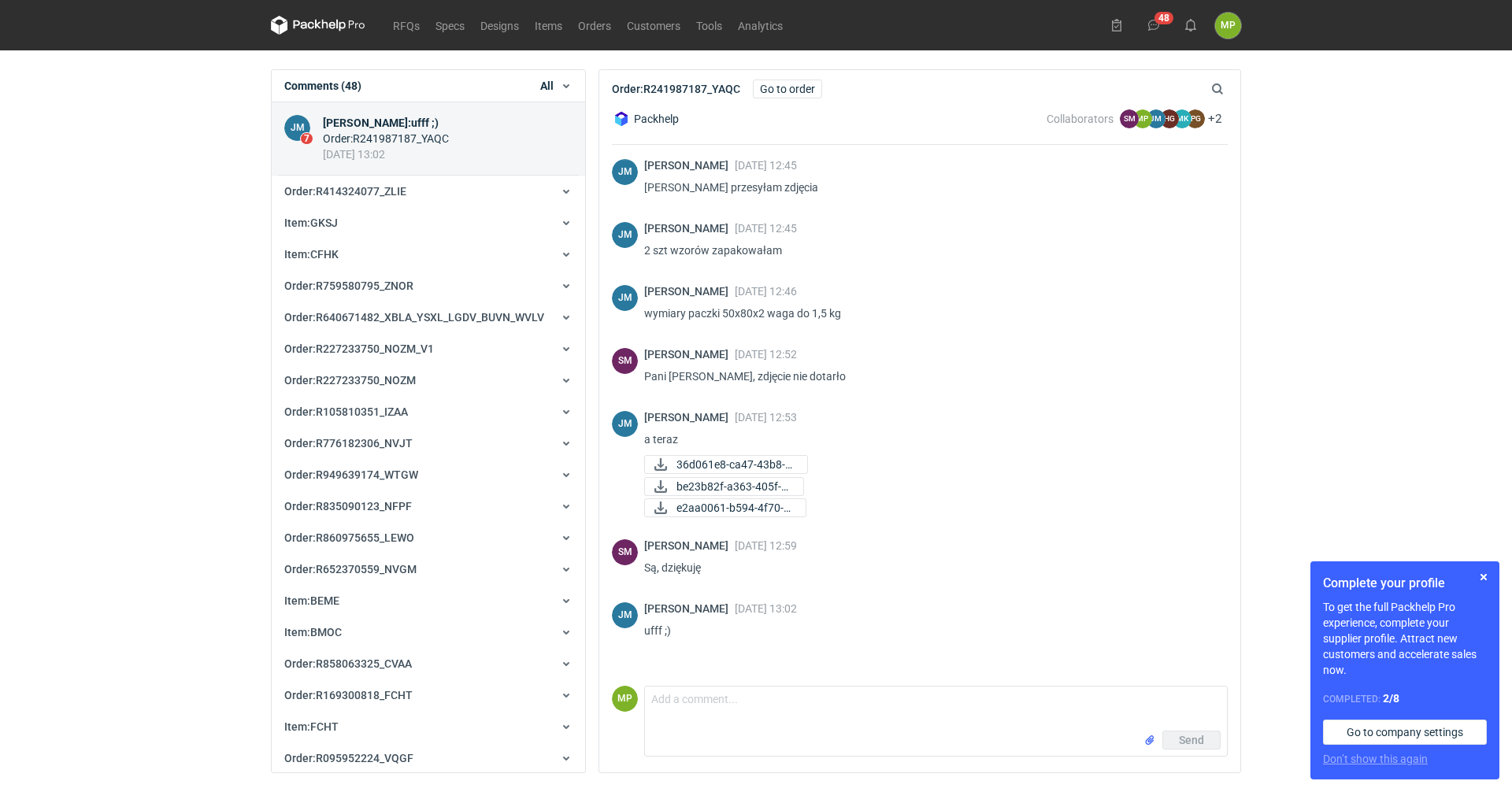
click at [854, 295] on div "[PERSON_NAME] [DATE] 12:46" at bounding box center [930, 291] width 571 height 12
